Goal: Task Accomplishment & Management: Manage account settings

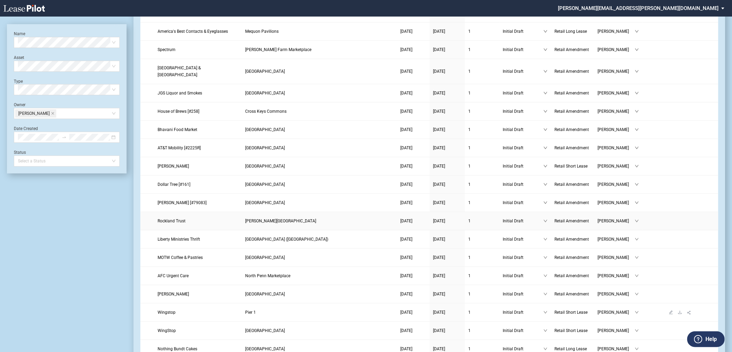
scroll to position [153, 0]
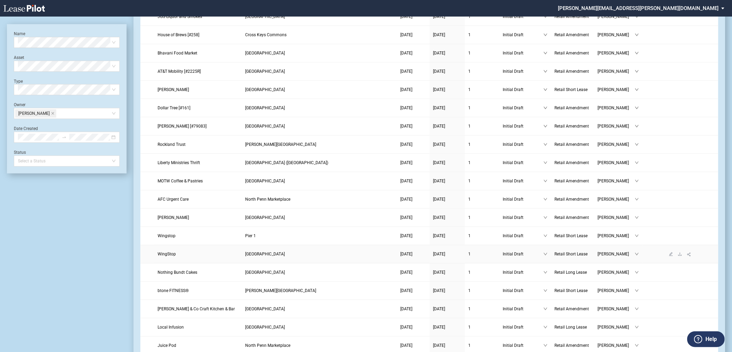
click at [166, 252] on span "WingStop" at bounding box center [167, 254] width 18 height 5
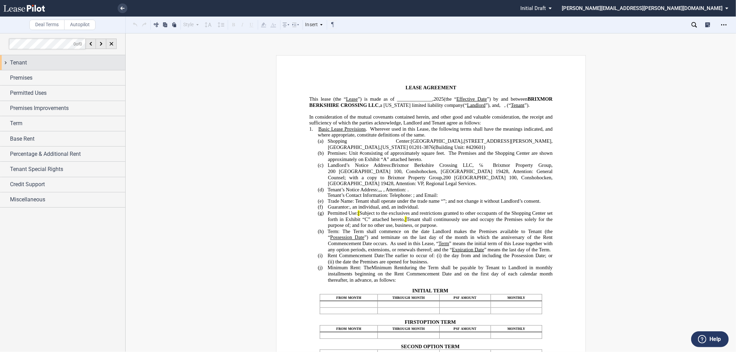
click at [31, 62] on div "Tenant" at bounding box center [67, 63] width 115 height 8
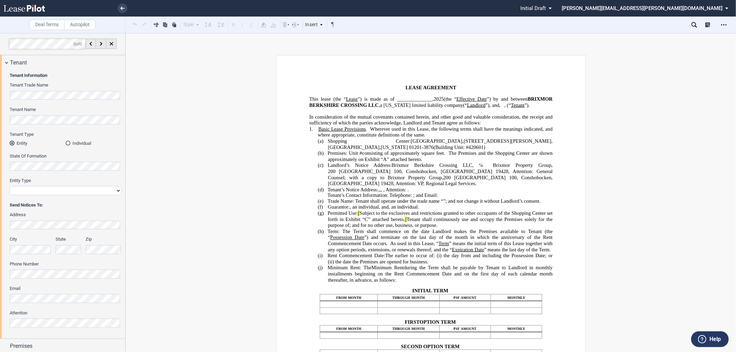
scroll to position [125, 0]
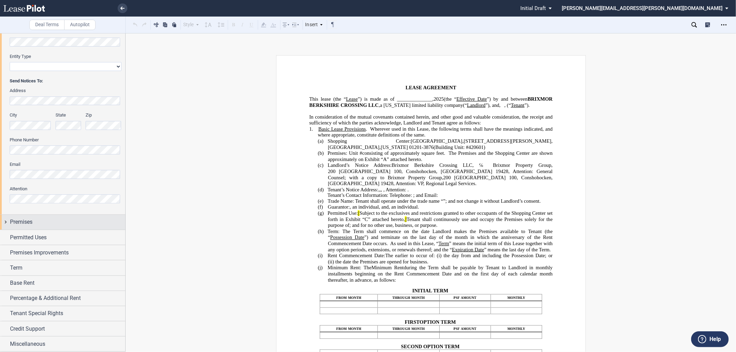
click at [40, 217] on div "Premises" at bounding box center [62, 222] width 125 height 15
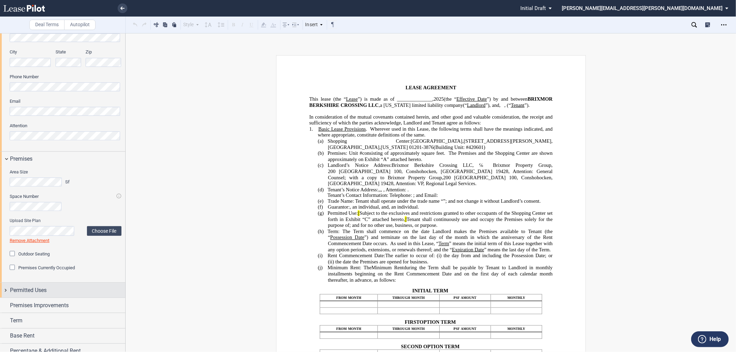
scroll to position [241, 0]
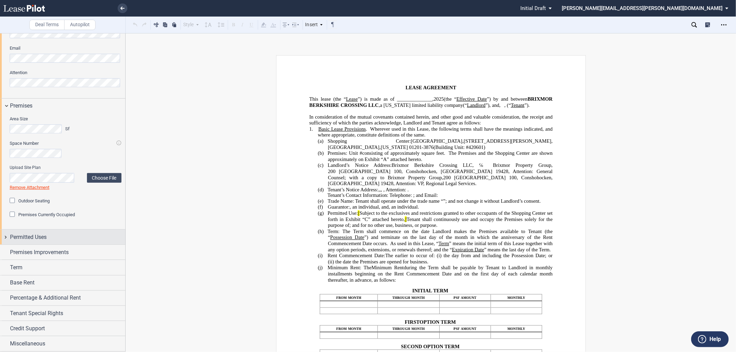
click at [54, 236] on div "Permitted Uses" at bounding box center [67, 237] width 115 height 8
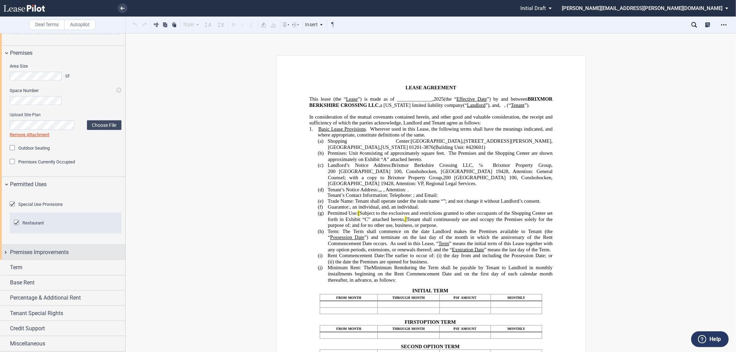
click at [63, 248] on div "Premises Improvements" at bounding box center [62, 252] width 125 height 15
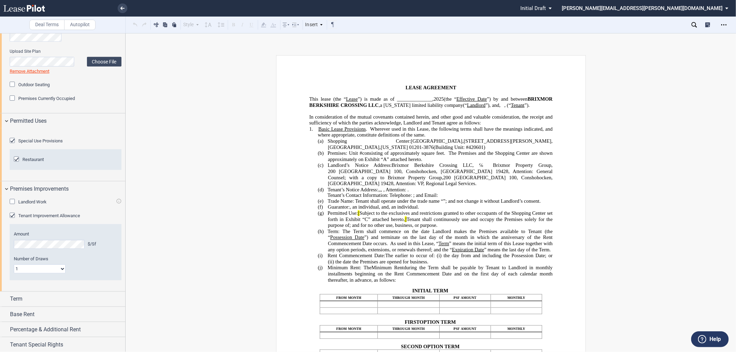
scroll to position [426, 0]
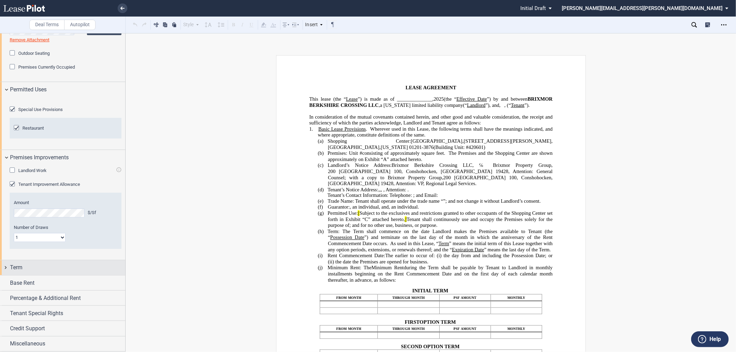
click at [57, 265] on div "Term" at bounding box center [67, 268] width 115 height 8
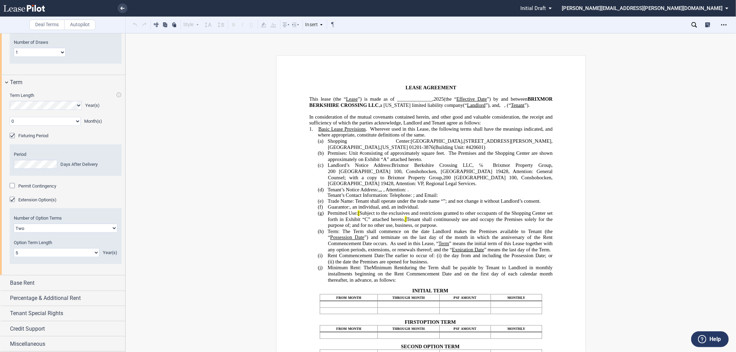
scroll to position [612, 0]
click at [36, 187] on span "Permit Contingency" at bounding box center [37, 186] width 38 height 5
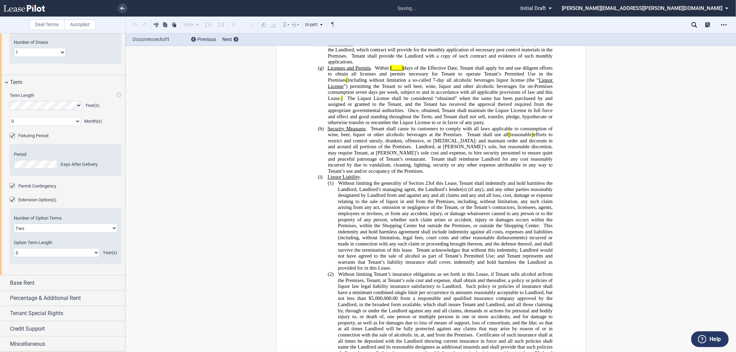
scroll to position [5804, 0]
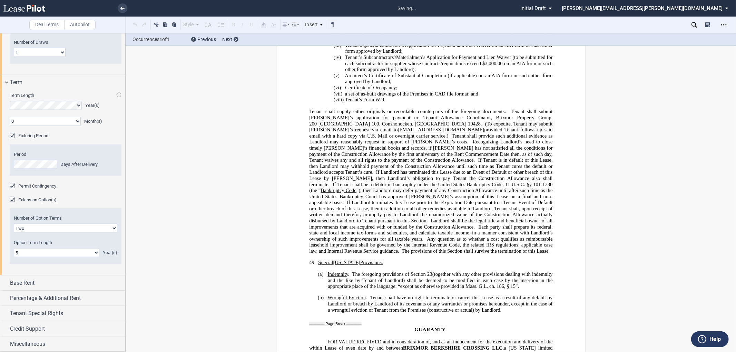
drag, startPoint x: 536, startPoint y: 214, endPoint x: 316, endPoint y: 138, distance: 232.9
